Goal: Check status: Check status

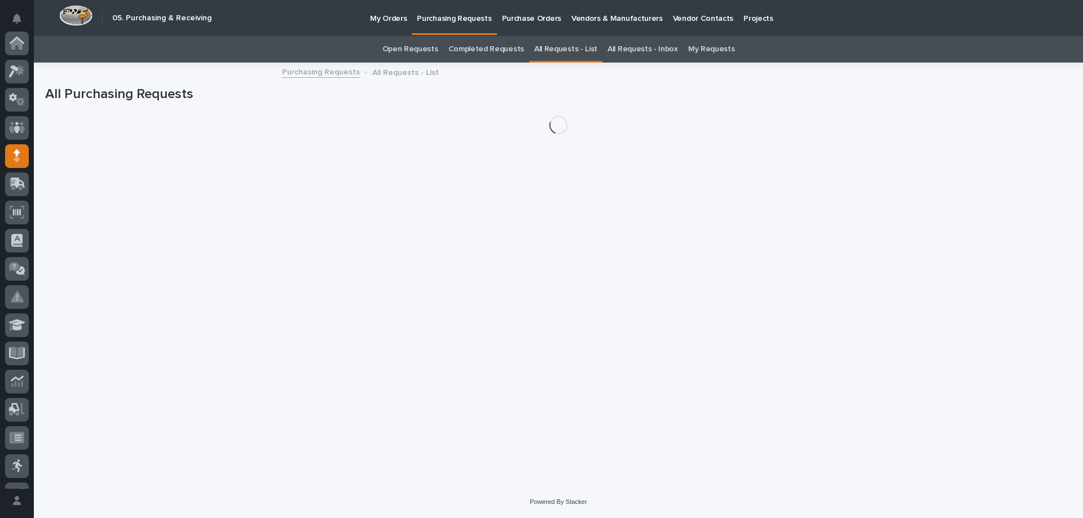
scroll to position [113, 0]
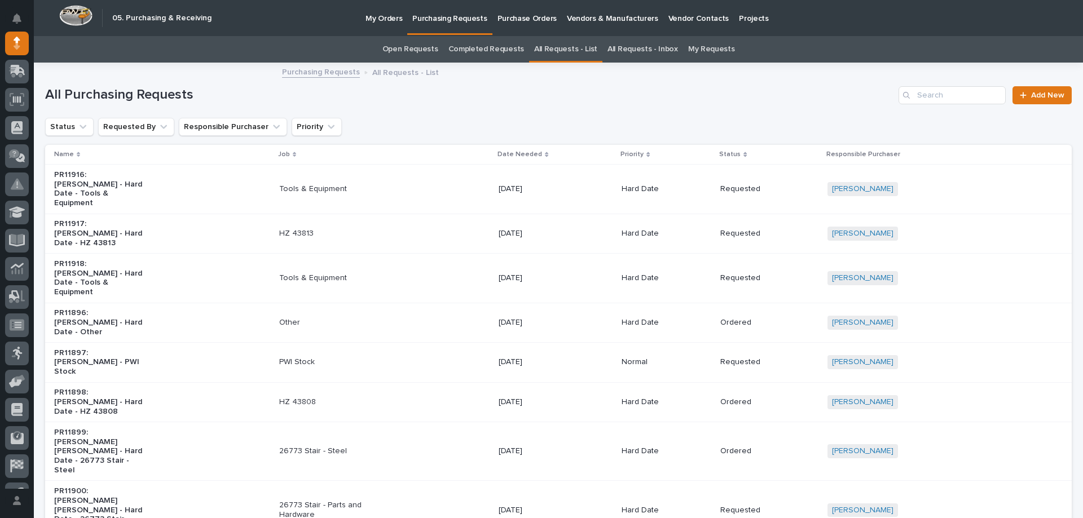
click at [703, 47] on link "My Requests" at bounding box center [711, 49] width 47 height 27
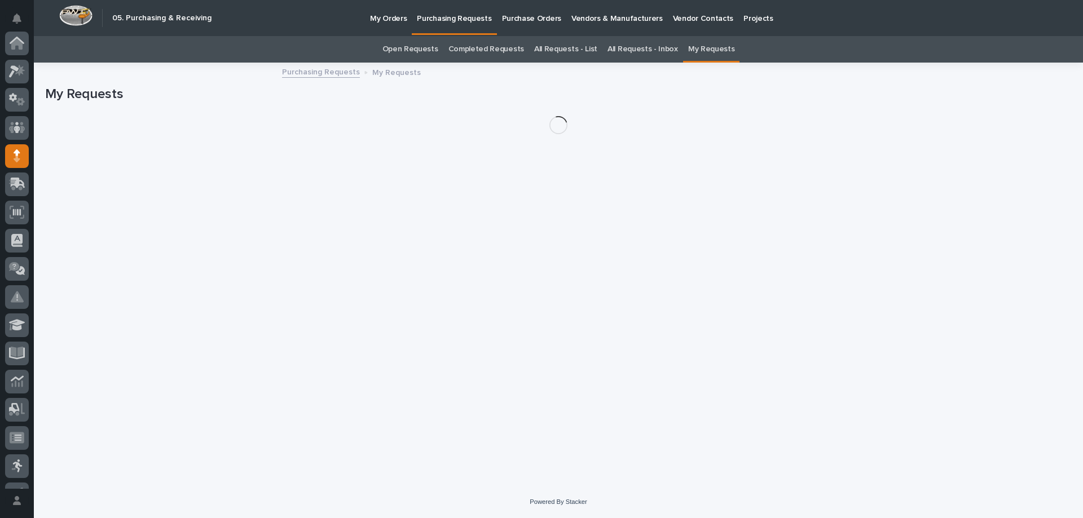
scroll to position [113, 0]
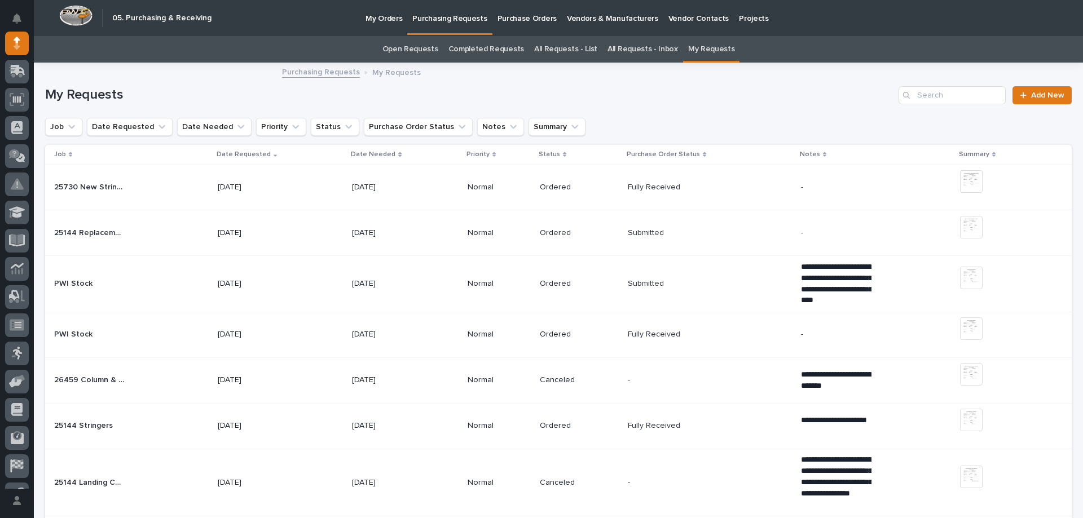
click at [393, 338] on p "[DATE]" at bounding box center [387, 335] width 71 height 10
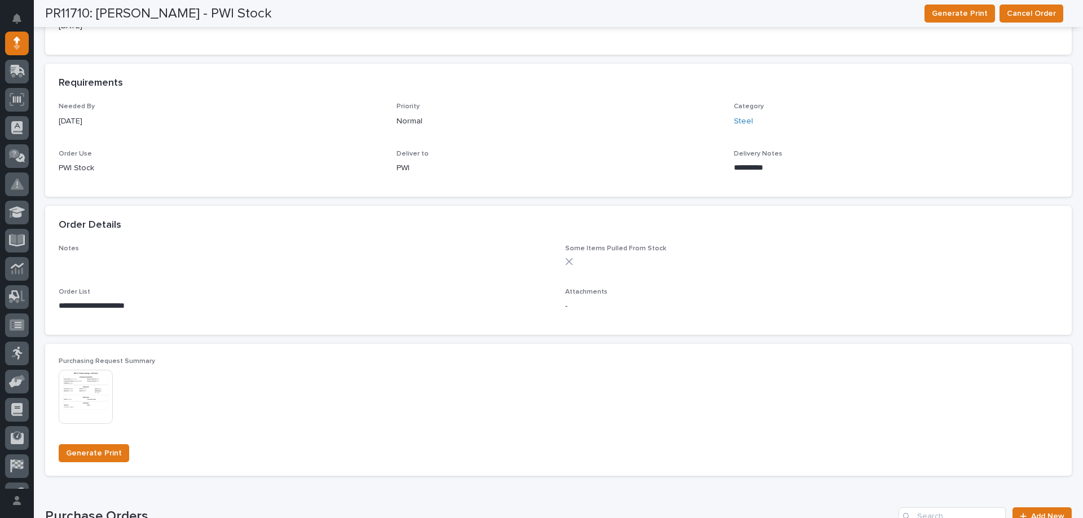
scroll to position [605, 0]
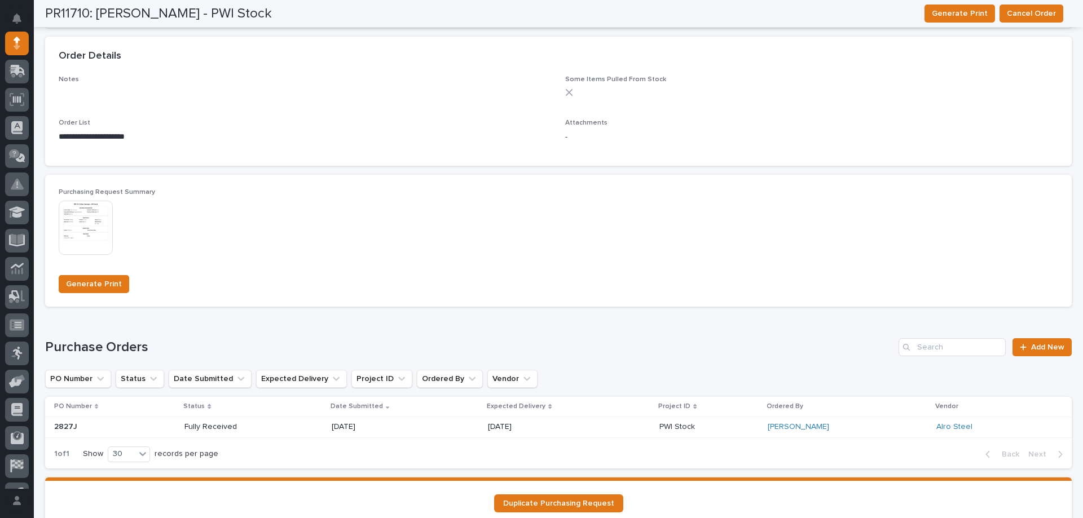
click at [539, 429] on p "[DATE]" at bounding box center [528, 428] width 81 height 10
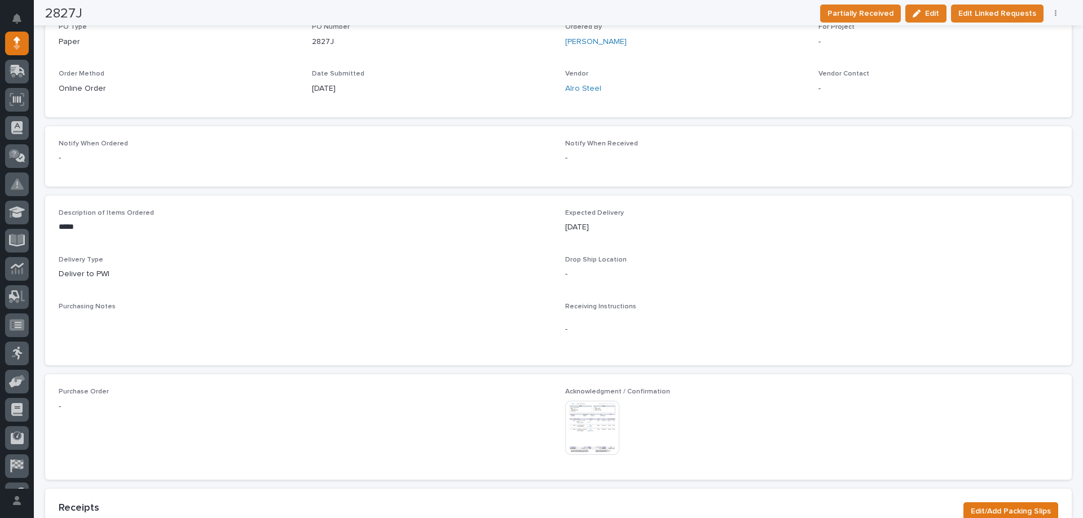
scroll to position [282, 0]
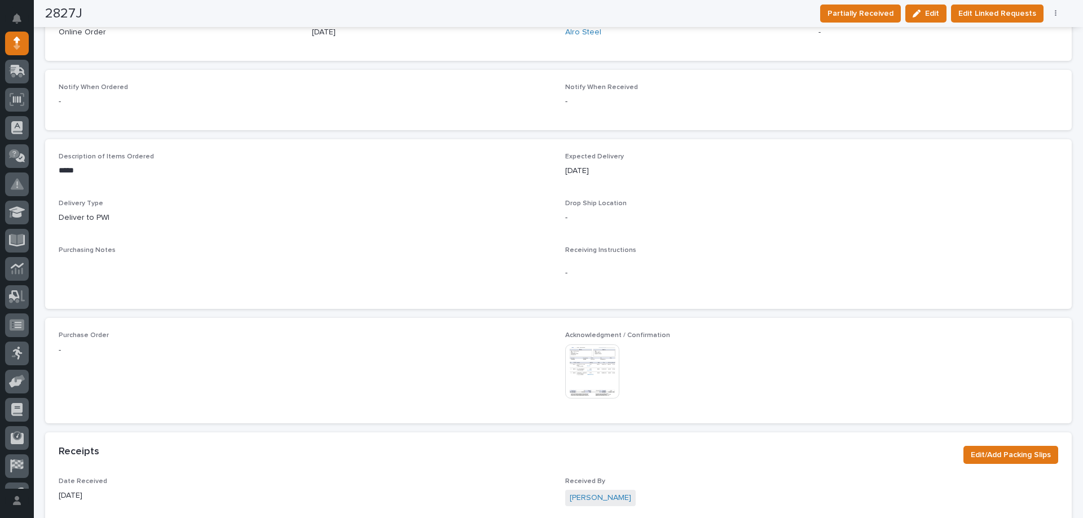
click at [584, 370] on img at bounding box center [592, 372] width 54 height 54
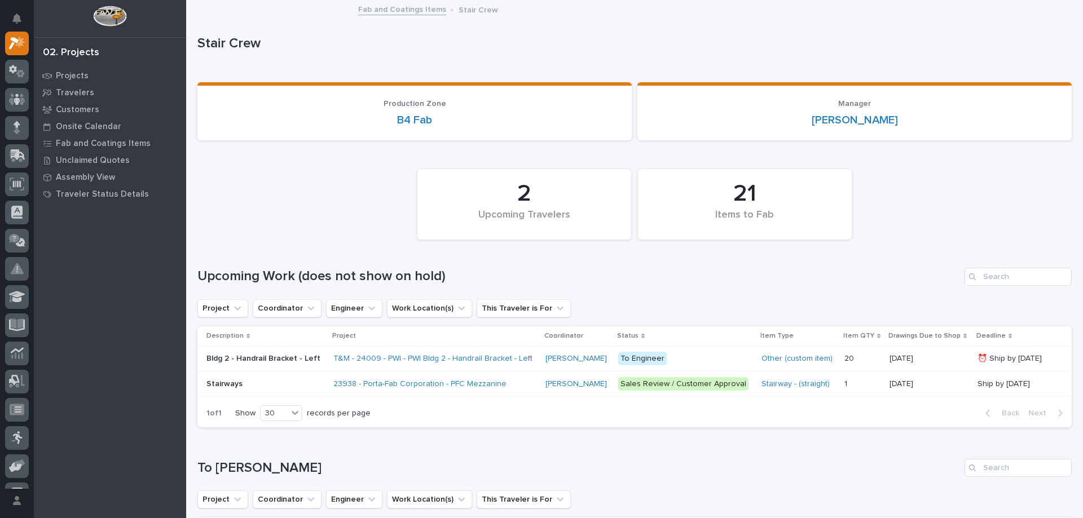
click at [404, 6] on link "Fab and Coatings Items" at bounding box center [402, 8] width 88 height 13
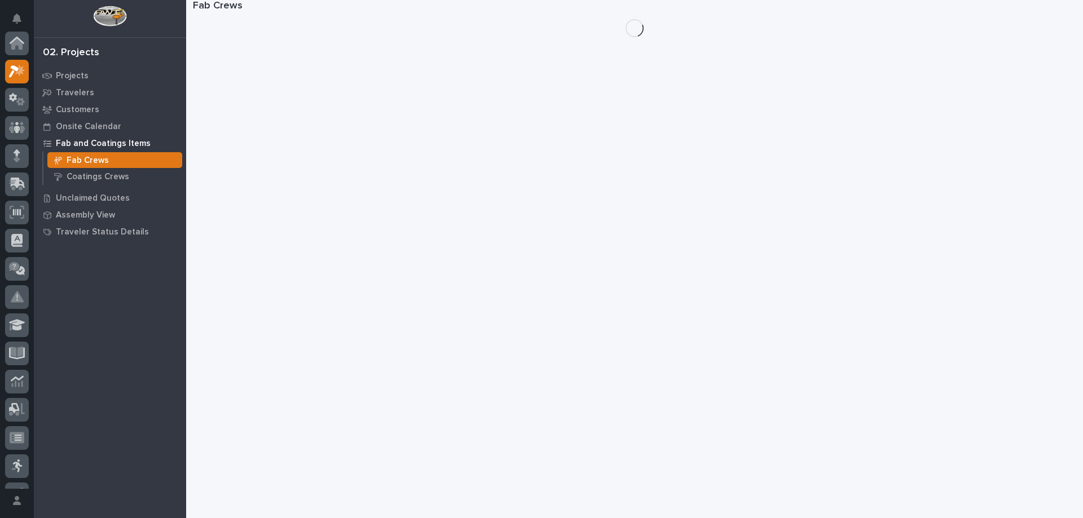
scroll to position [28, 0]
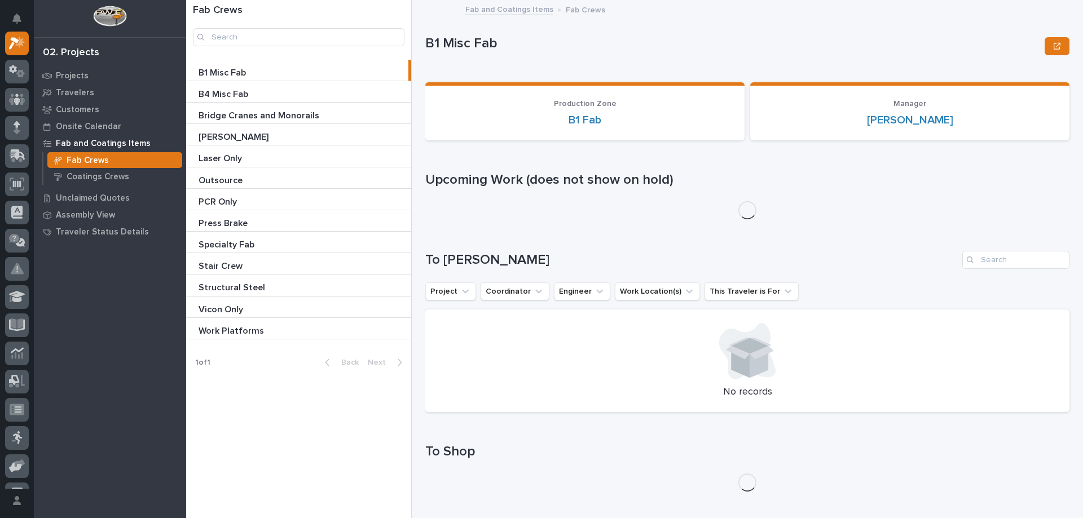
click at [252, 112] on p "Bridge Cranes and Monorails" at bounding box center [260, 114] width 123 height 13
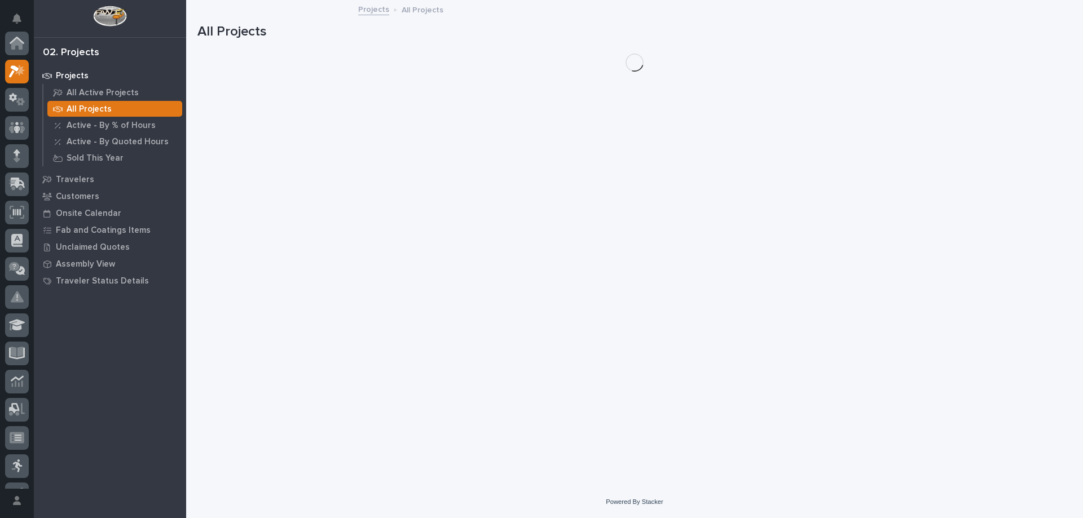
scroll to position [28, 0]
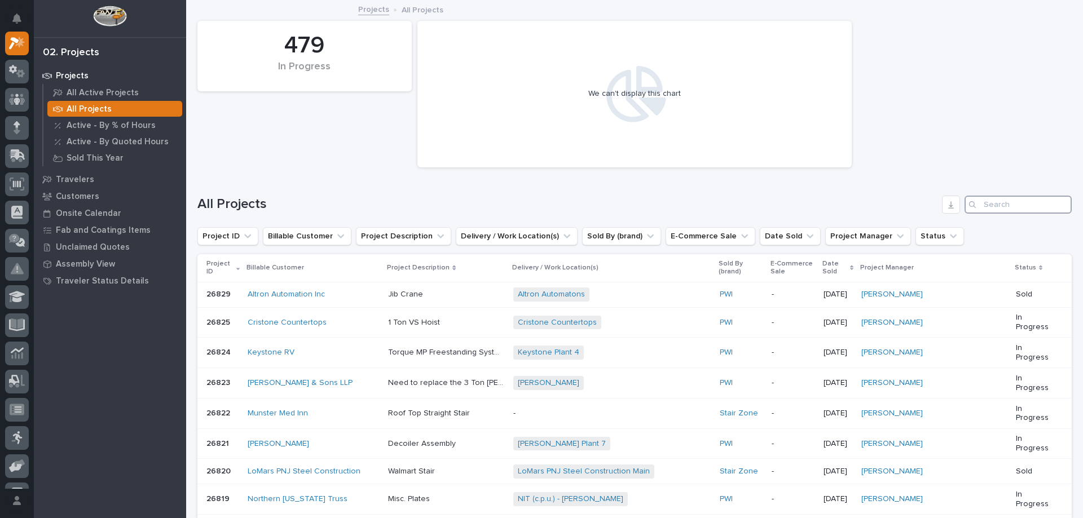
click at [994, 209] on input "Search" at bounding box center [1018, 205] width 107 height 18
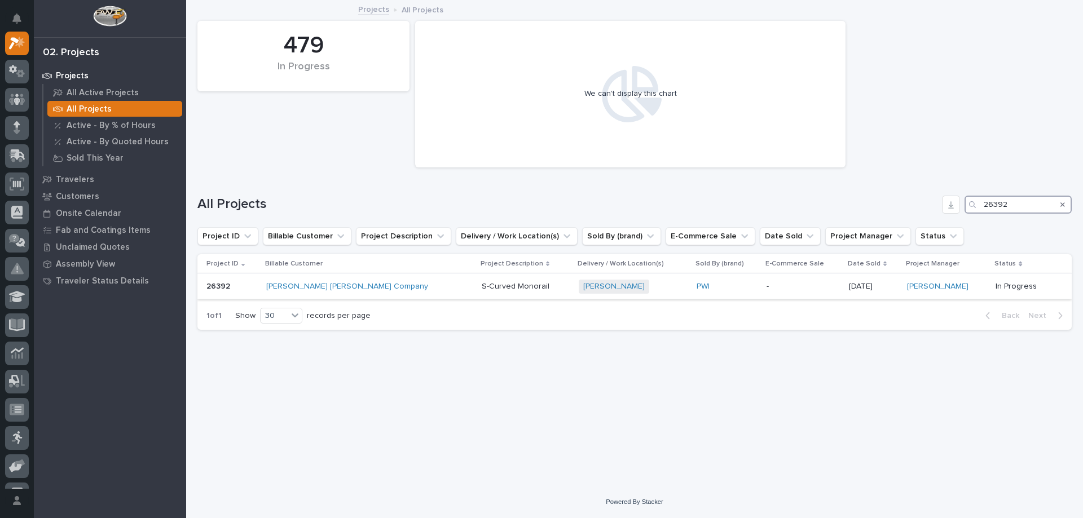
type input "26392"
click at [579, 286] on div "Deshazo + 0" at bounding box center [633, 287] width 109 height 14
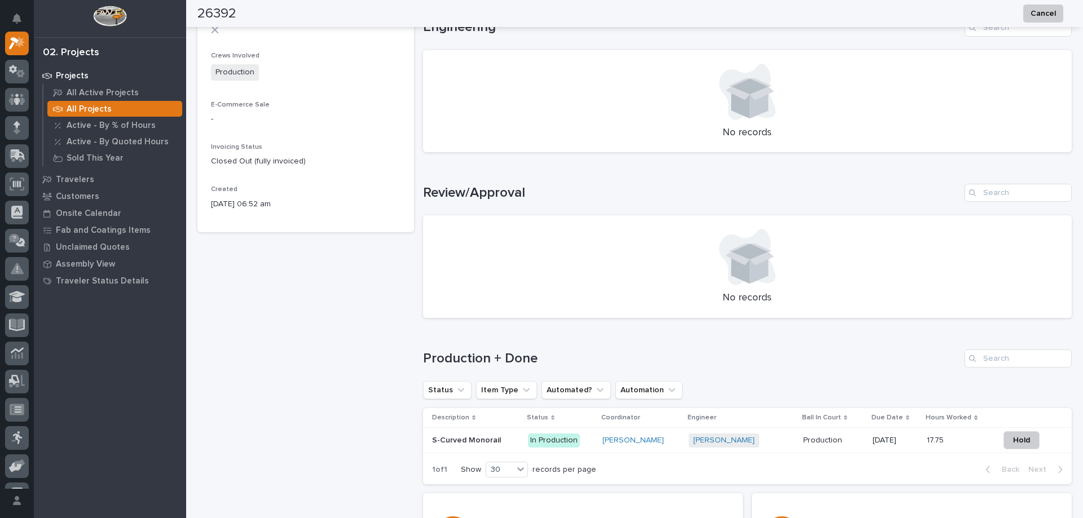
scroll to position [594, 0]
